Goal: Task Accomplishment & Management: Manage account settings

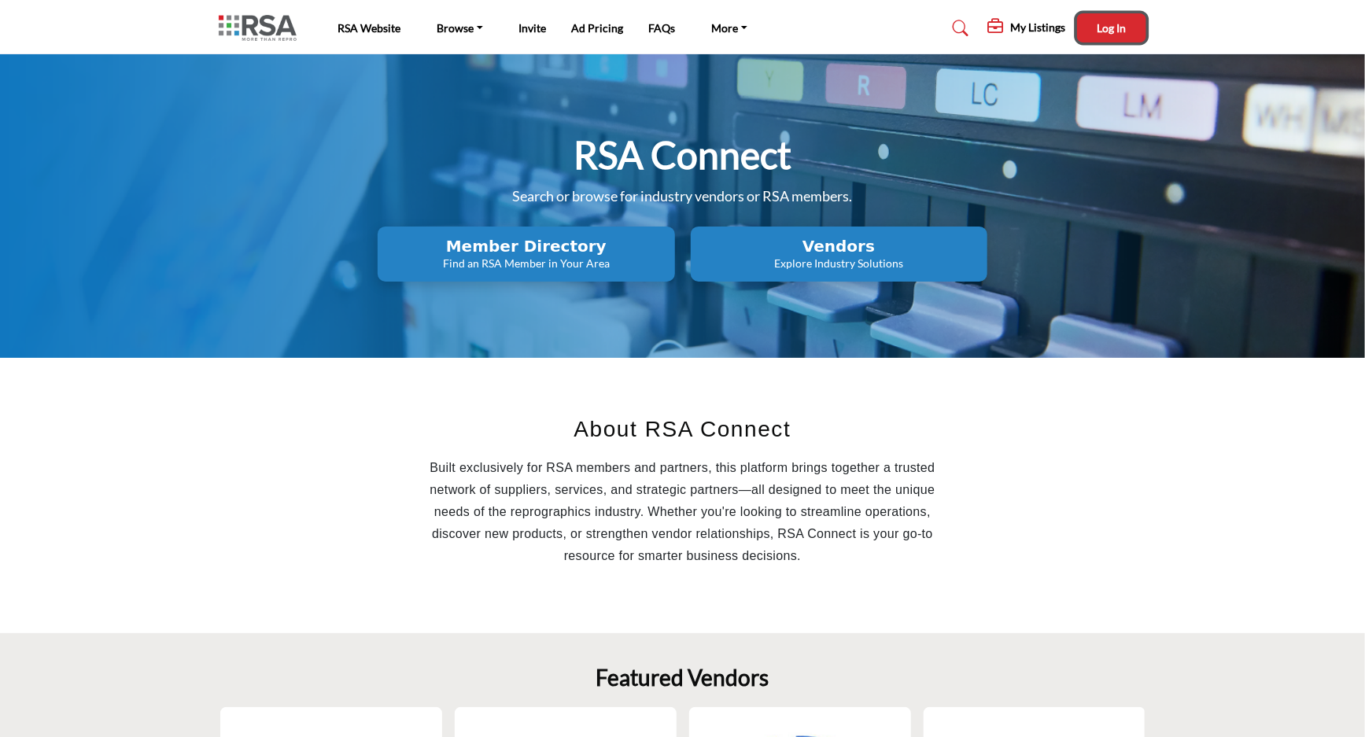
click at [1105, 27] on span "Log In" at bounding box center [1111, 27] width 29 height 13
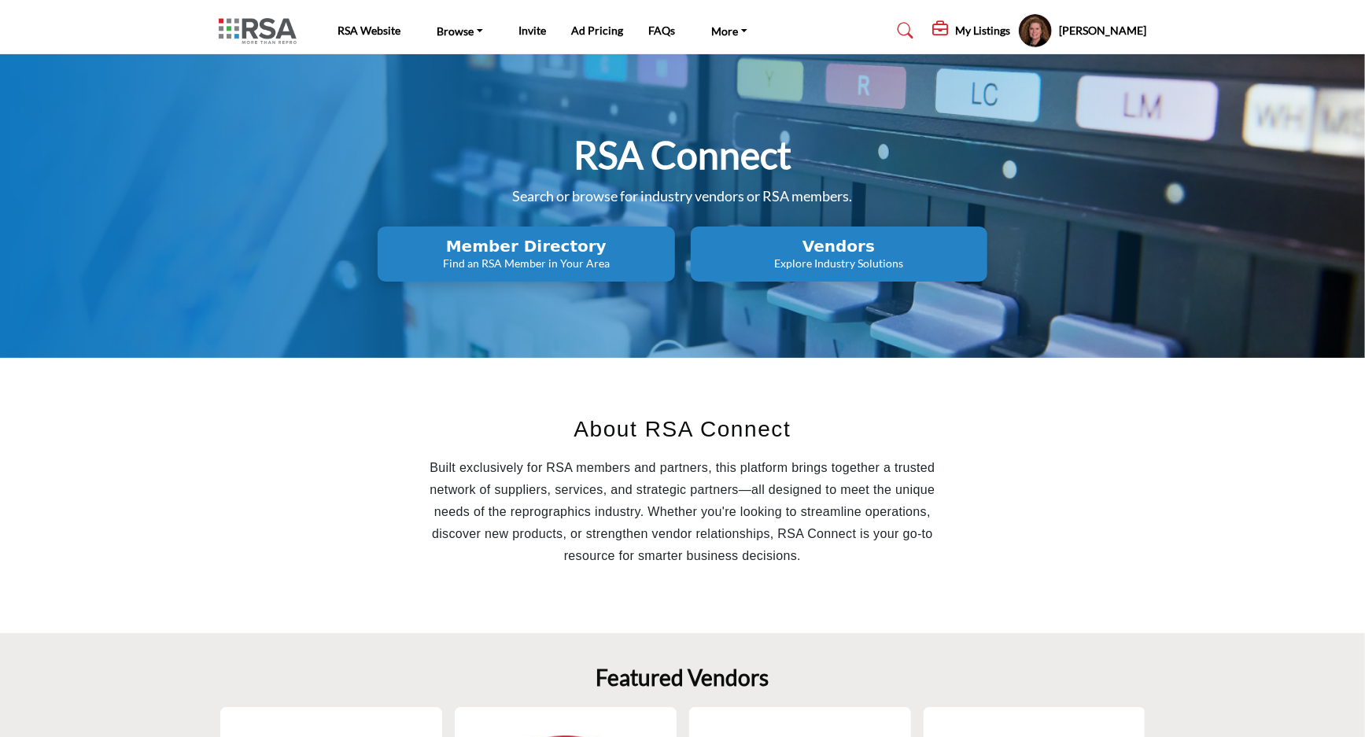
click at [955, 31] on h5 "My Listings" at bounding box center [982, 31] width 55 height 14
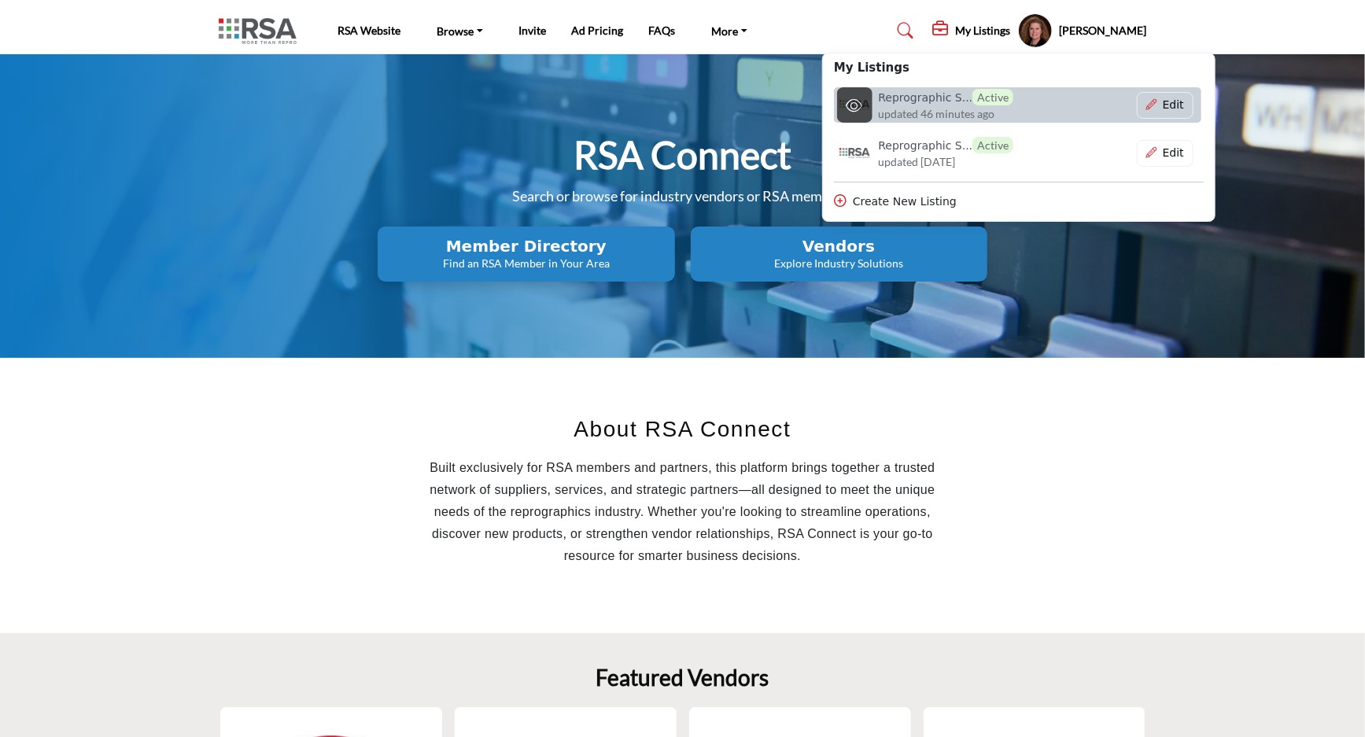
click at [888, 108] on span "updated 46 minutes ago" at bounding box center [936, 113] width 116 height 17
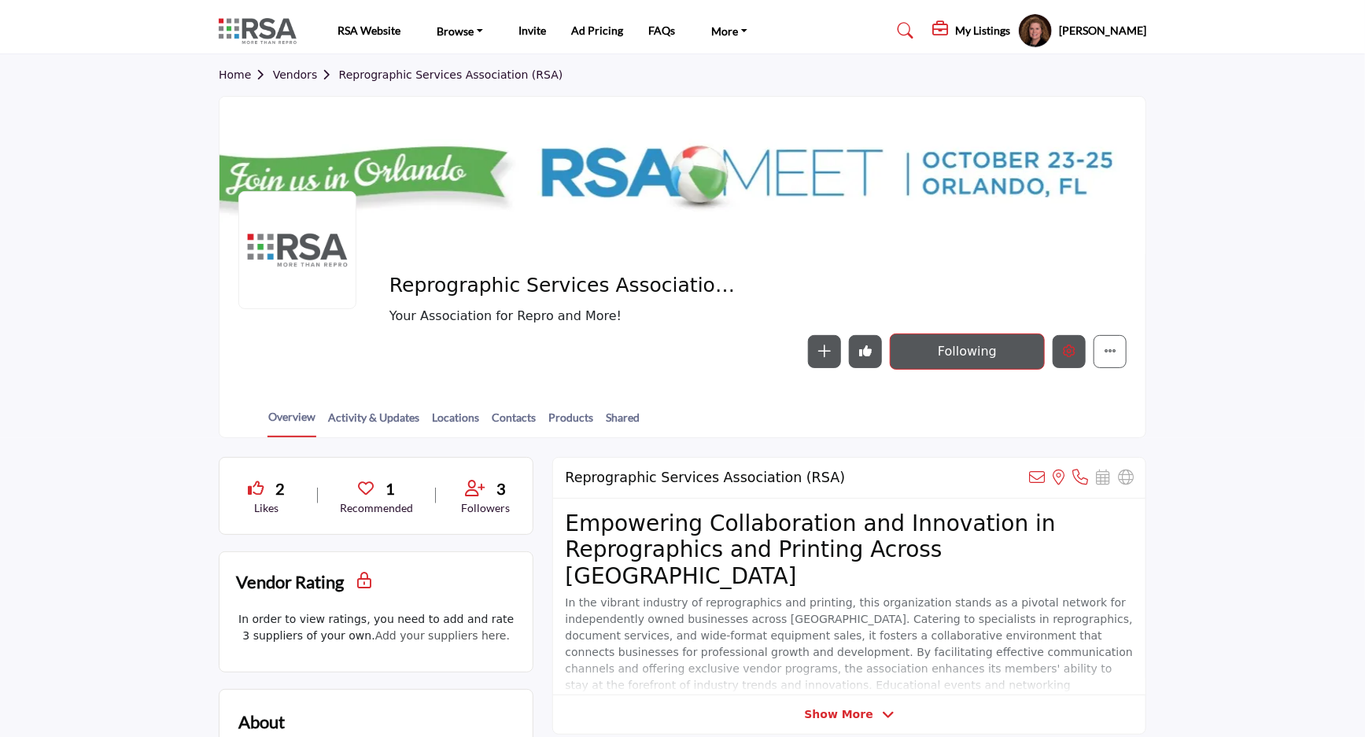
click at [1057, 347] on button "Edit company" at bounding box center [1068, 351] width 33 height 33
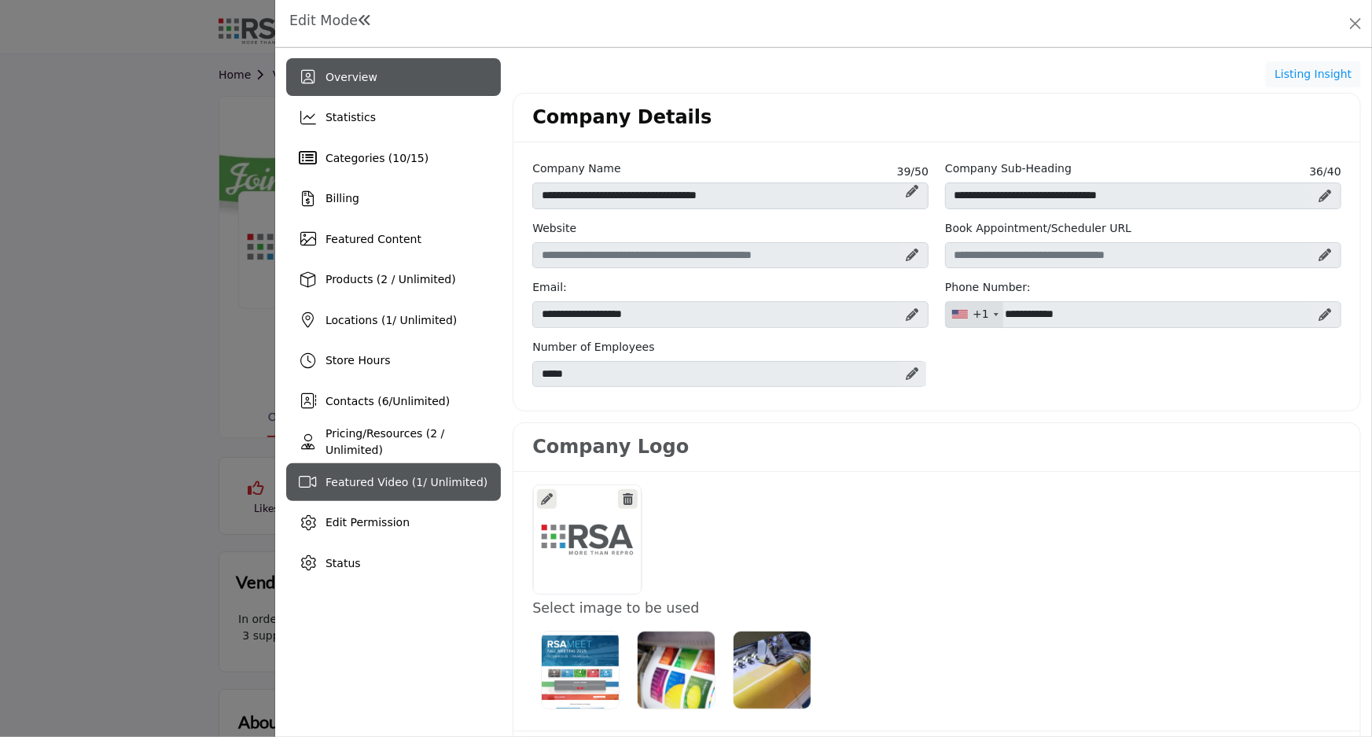
click at [365, 482] on span "Featured Video ( 1 / Unlimited)" at bounding box center [407, 482] width 162 height 13
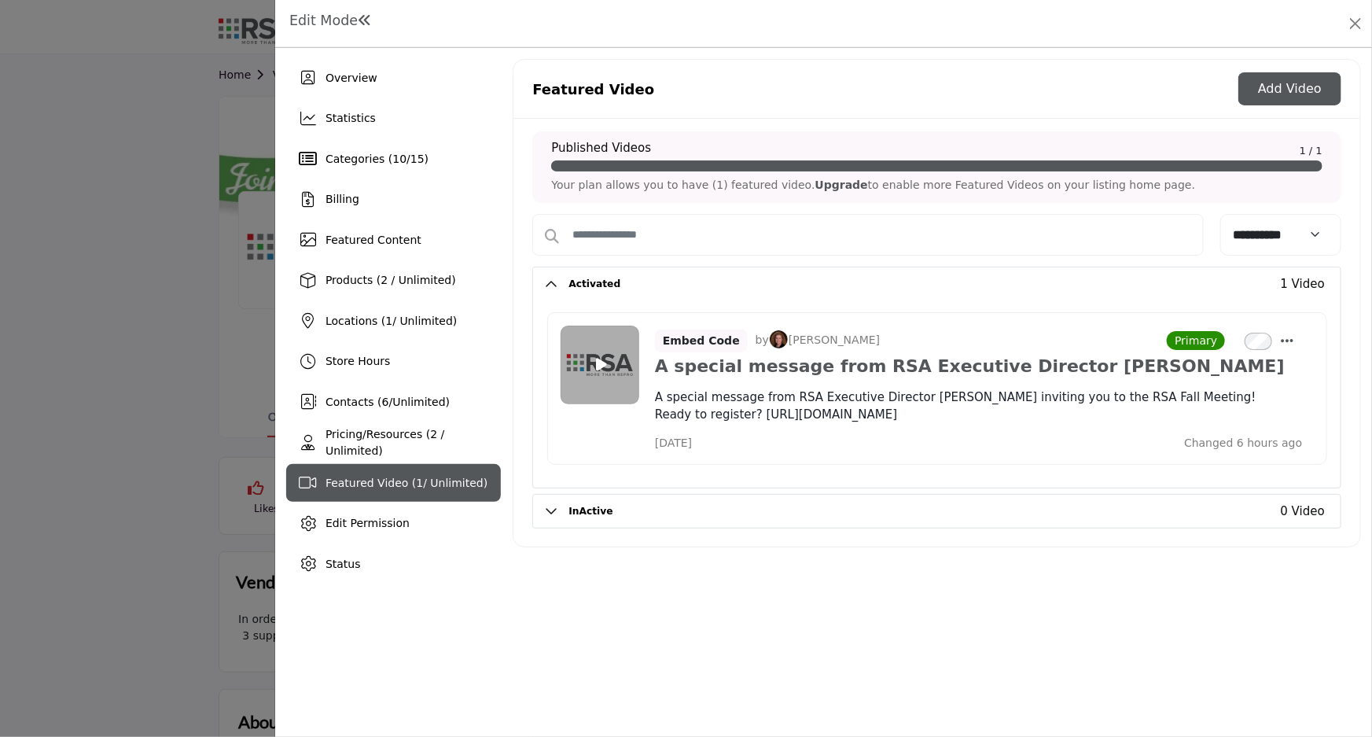
click at [1288, 89] on button "Add Video" at bounding box center [1290, 88] width 103 height 33
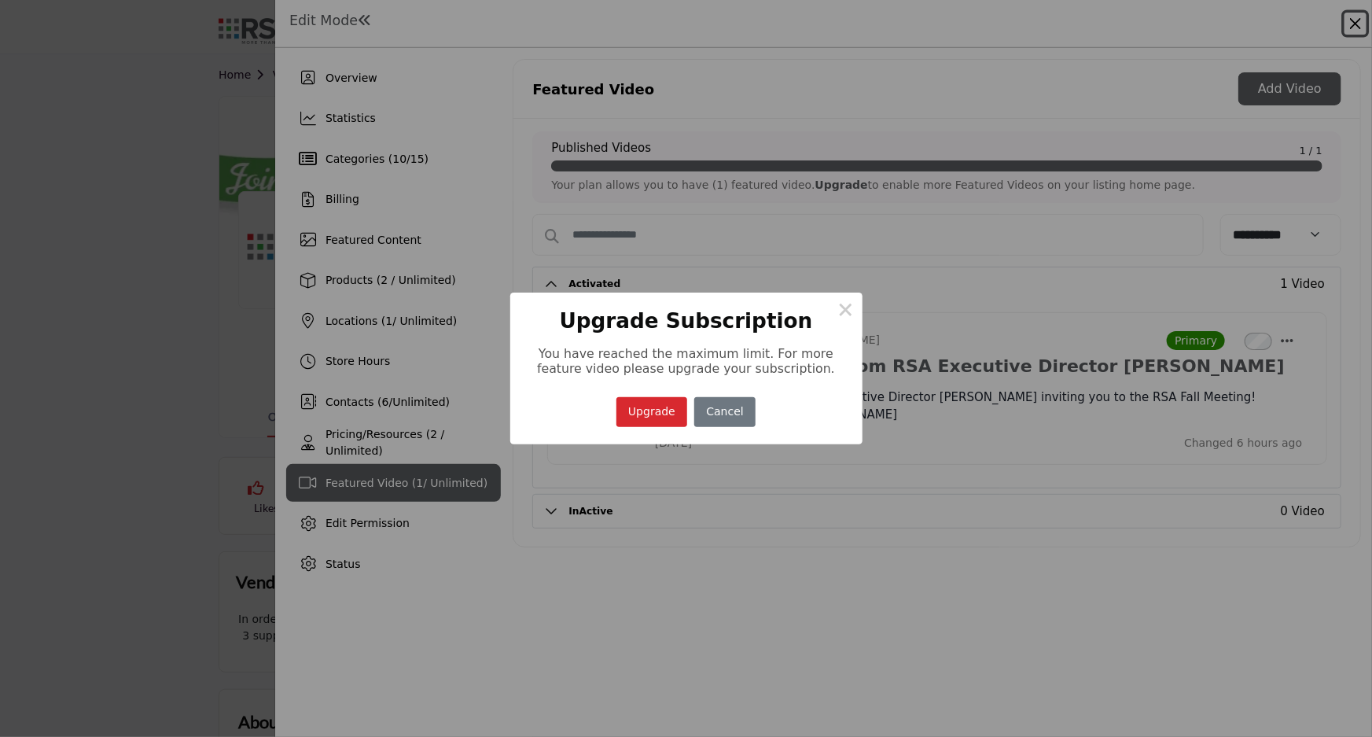
click at [651, 411] on button "Upgrade" at bounding box center [653, 412] width 72 height 31
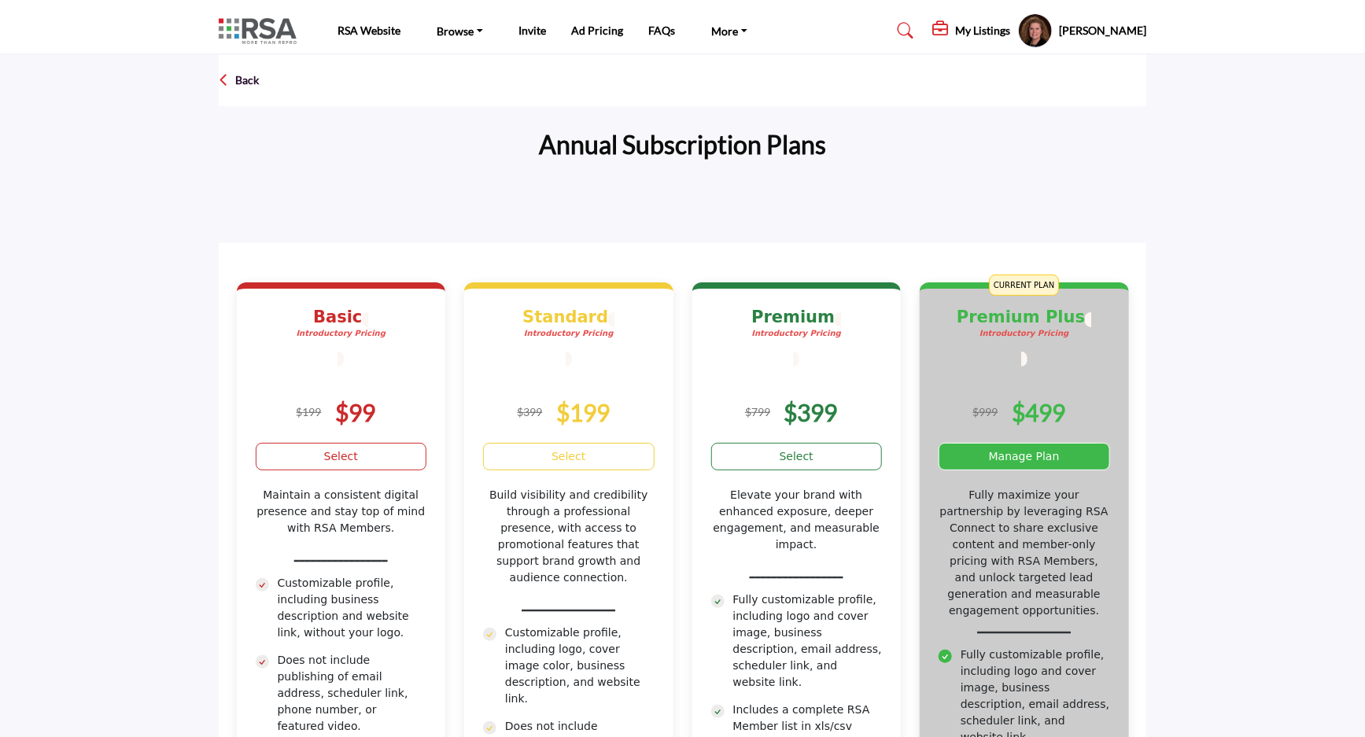
click at [1106, 378] on div "$999 $499" at bounding box center [1023, 402] width 171 height 49
click at [1038, 447] on link "Manage Plan" at bounding box center [1023, 457] width 171 height 28
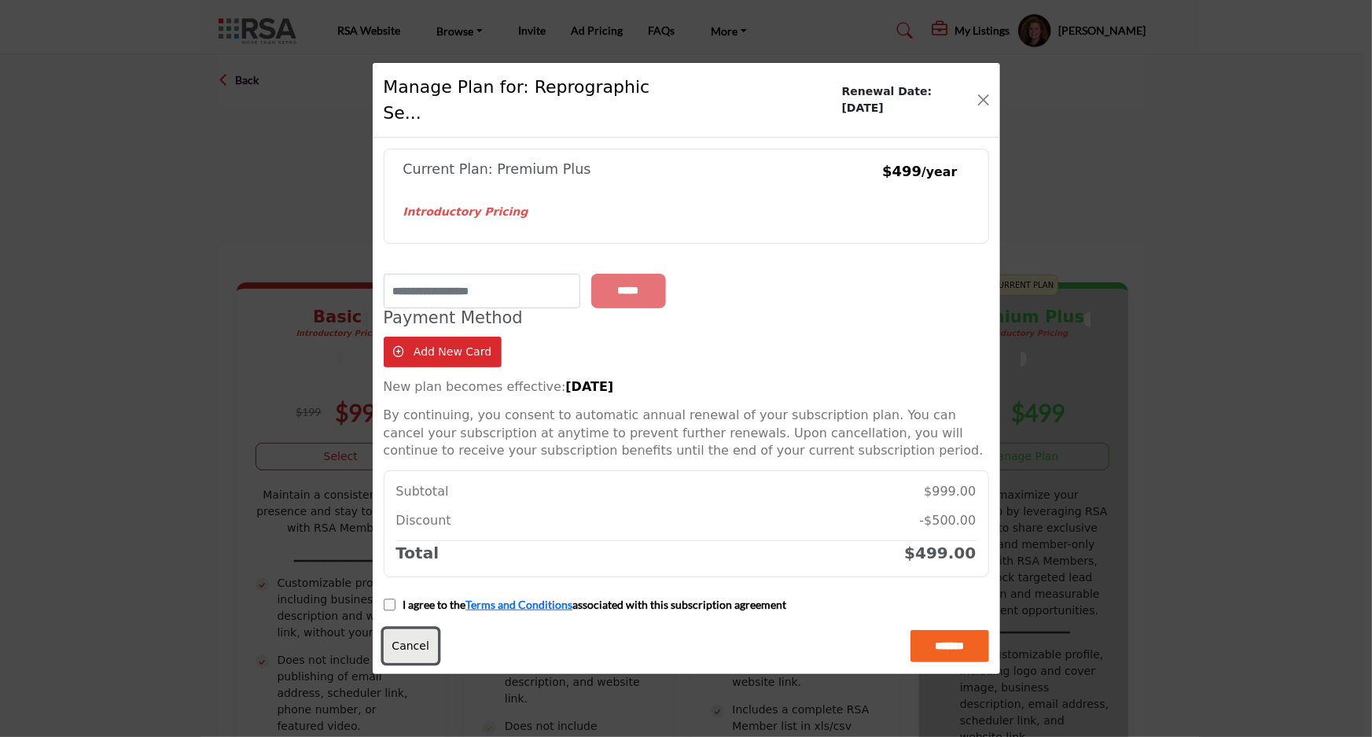
click at [425, 633] on link "Cancel" at bounding box center [411, 646] width 54 height 34
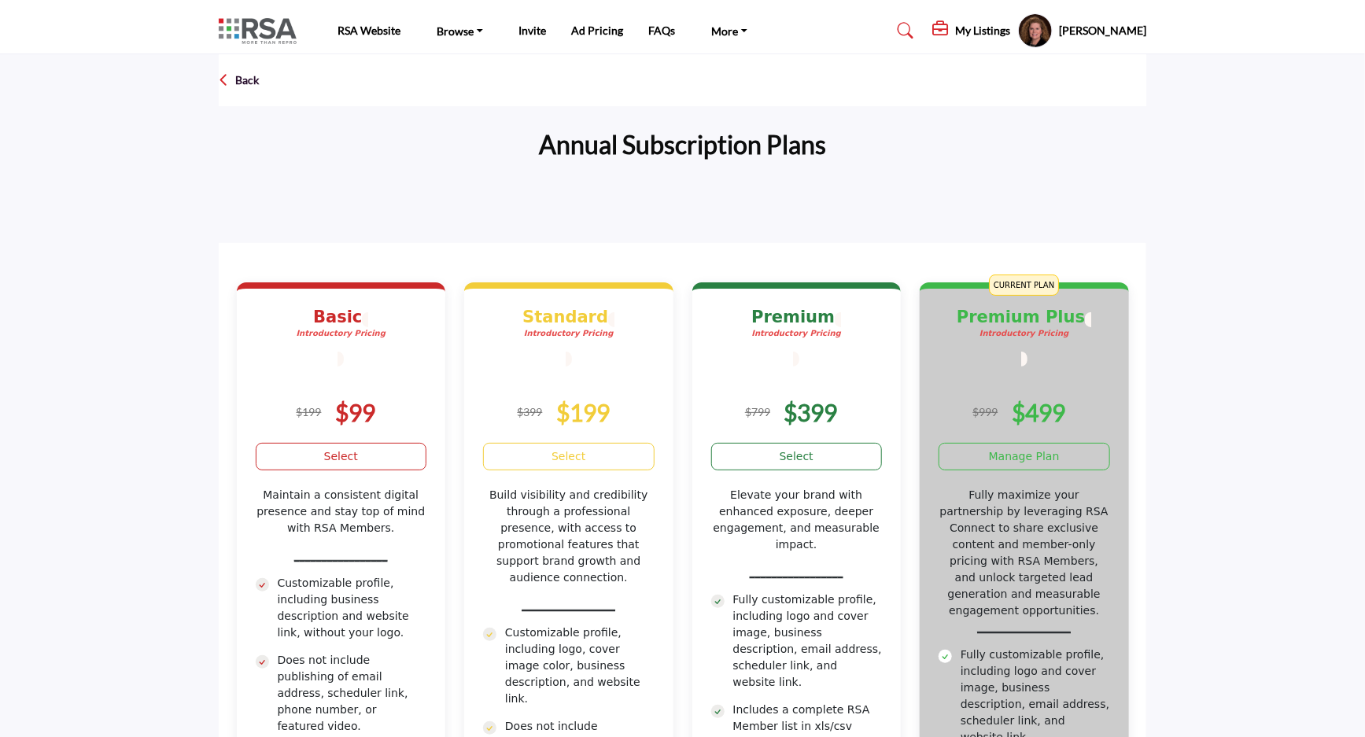
click at [955, 28] on h5 "My Listings" at bounding box center [982, 31] width 55 height 14
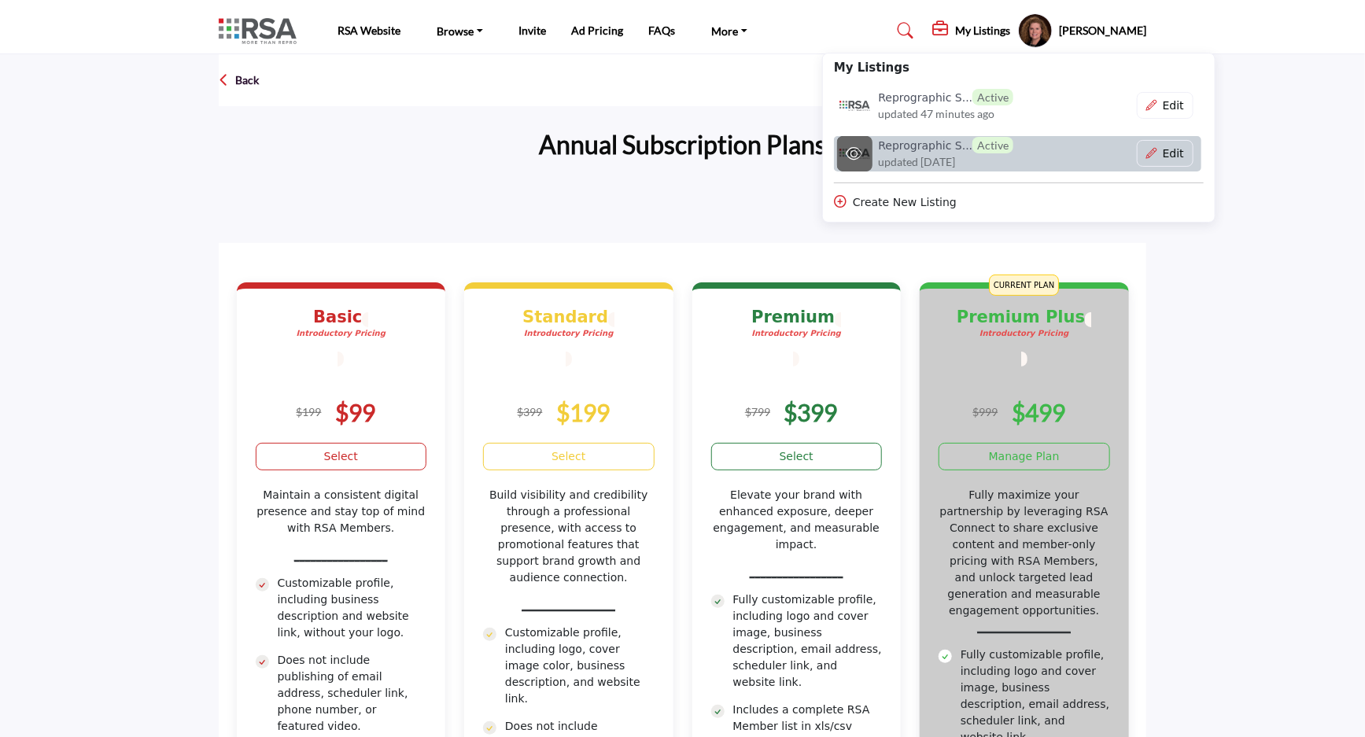
click at [888, 149] on h6 "Reprographic S... Active" at bounding box center [945, 145] width 135 height 17
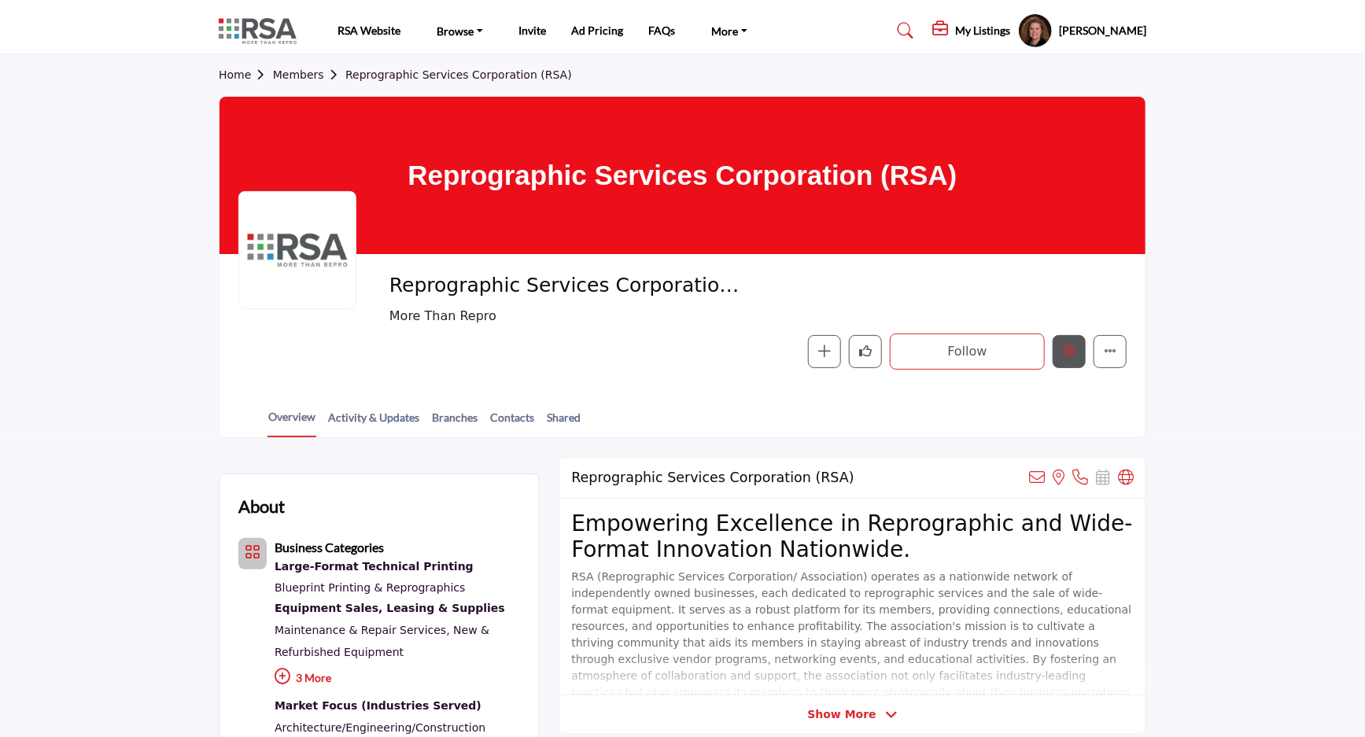
click at [1066, 352] on icon "Edit company" at bounding box center [1069, 350] width 13 height 13
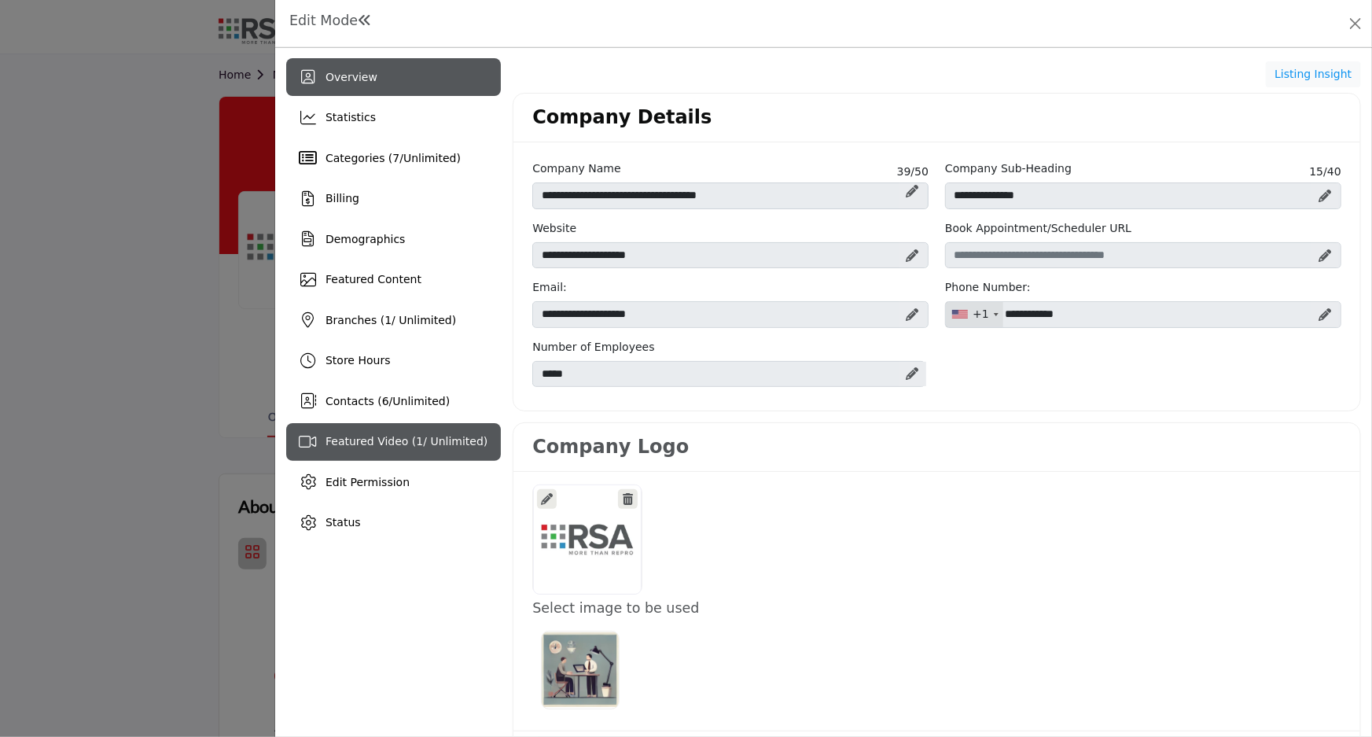
click at [399, 439] on span "Featured Video ( 1 / Unlimited)" at bounding box center [407, 441] width 162 height 13
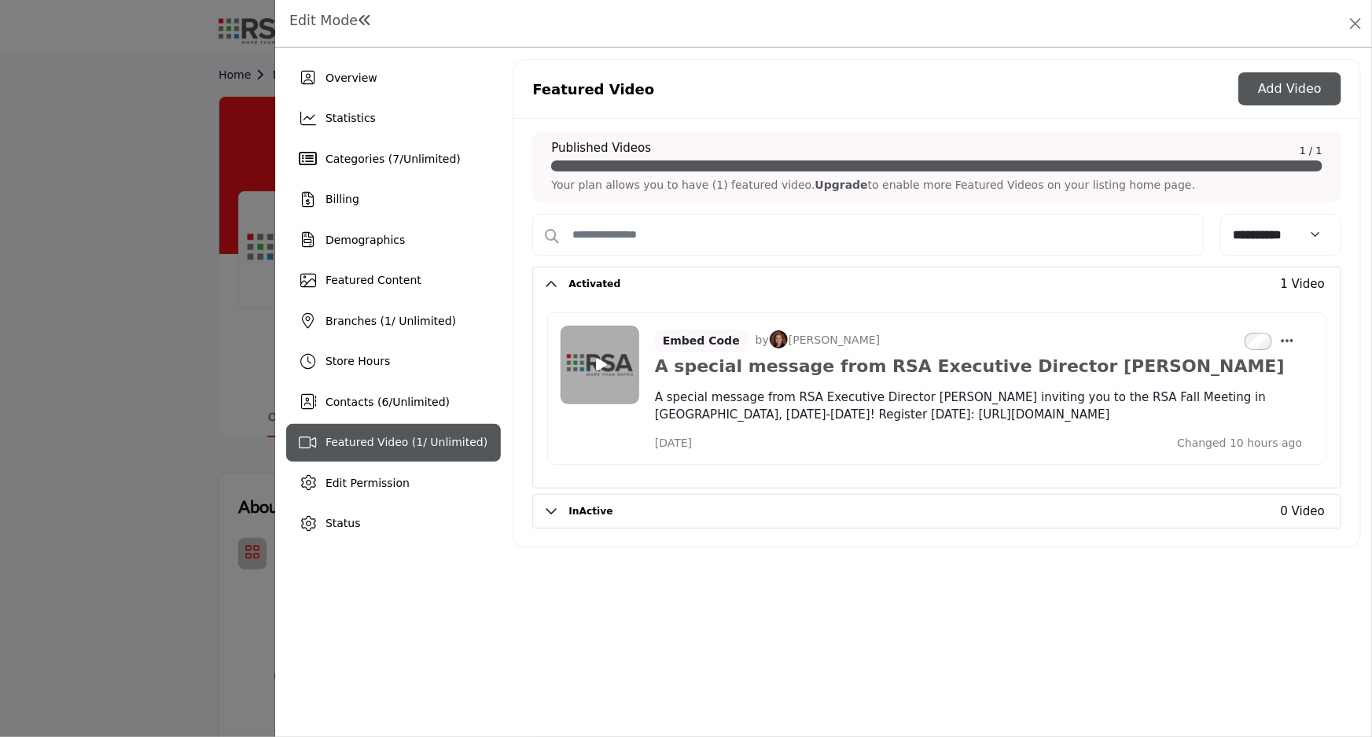
click at [1307, 79] on button "Add Video" at bounding box center [1290, 88] width 103 height 33
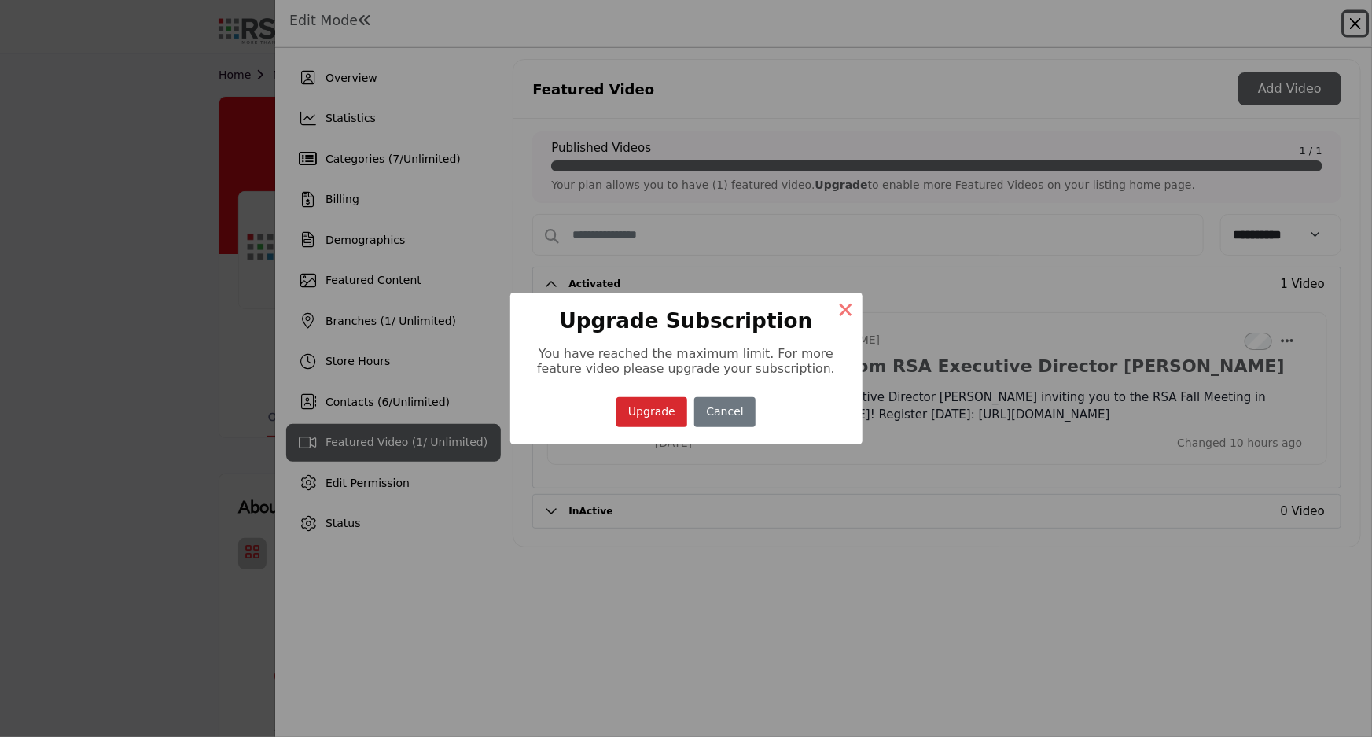
click at [845, 303] on button "×" at bounding box center [846, 309] width 33 height 33
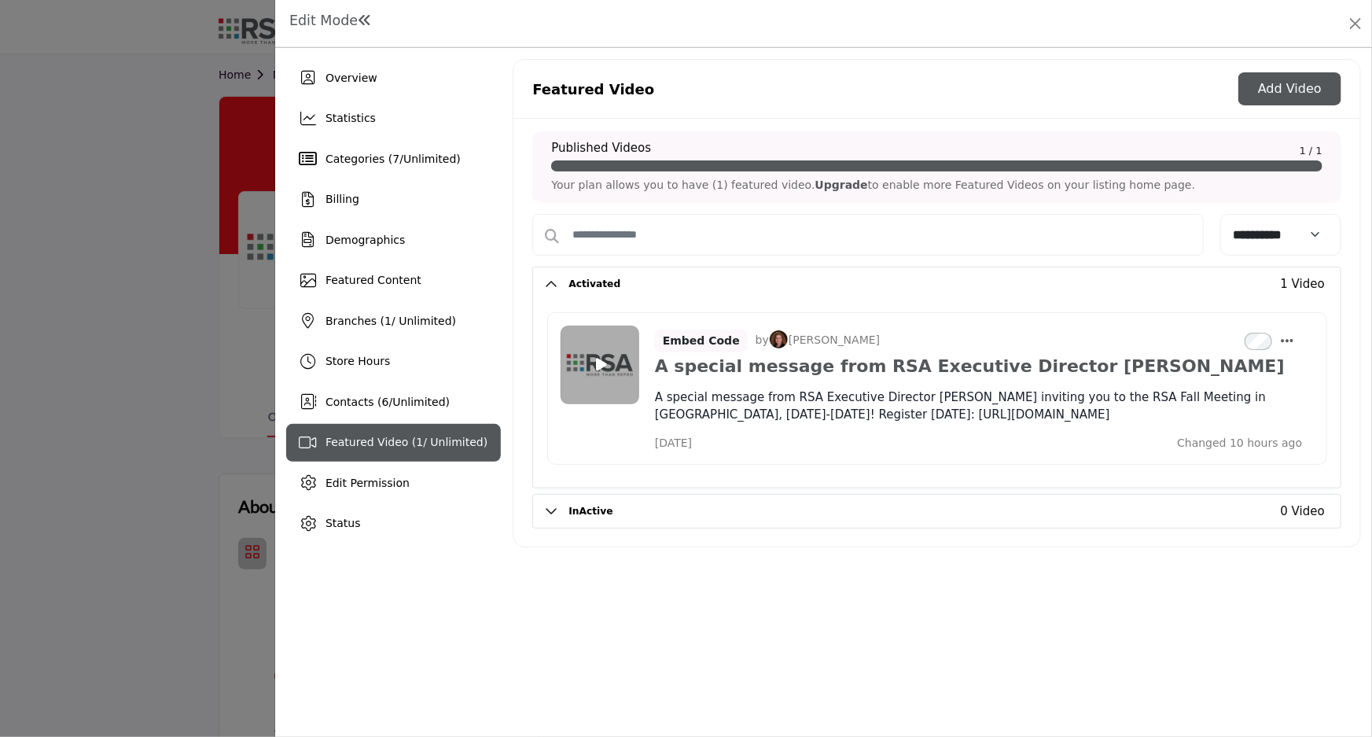
drag, startPoint x: 156, startPoint y: 461, endPoint x: 172, endPoint y: 455, distance: 17.7
click at [156, 460] on div at bounding box center [686, 368] width 1372 height 737
